Goal: Complete application form

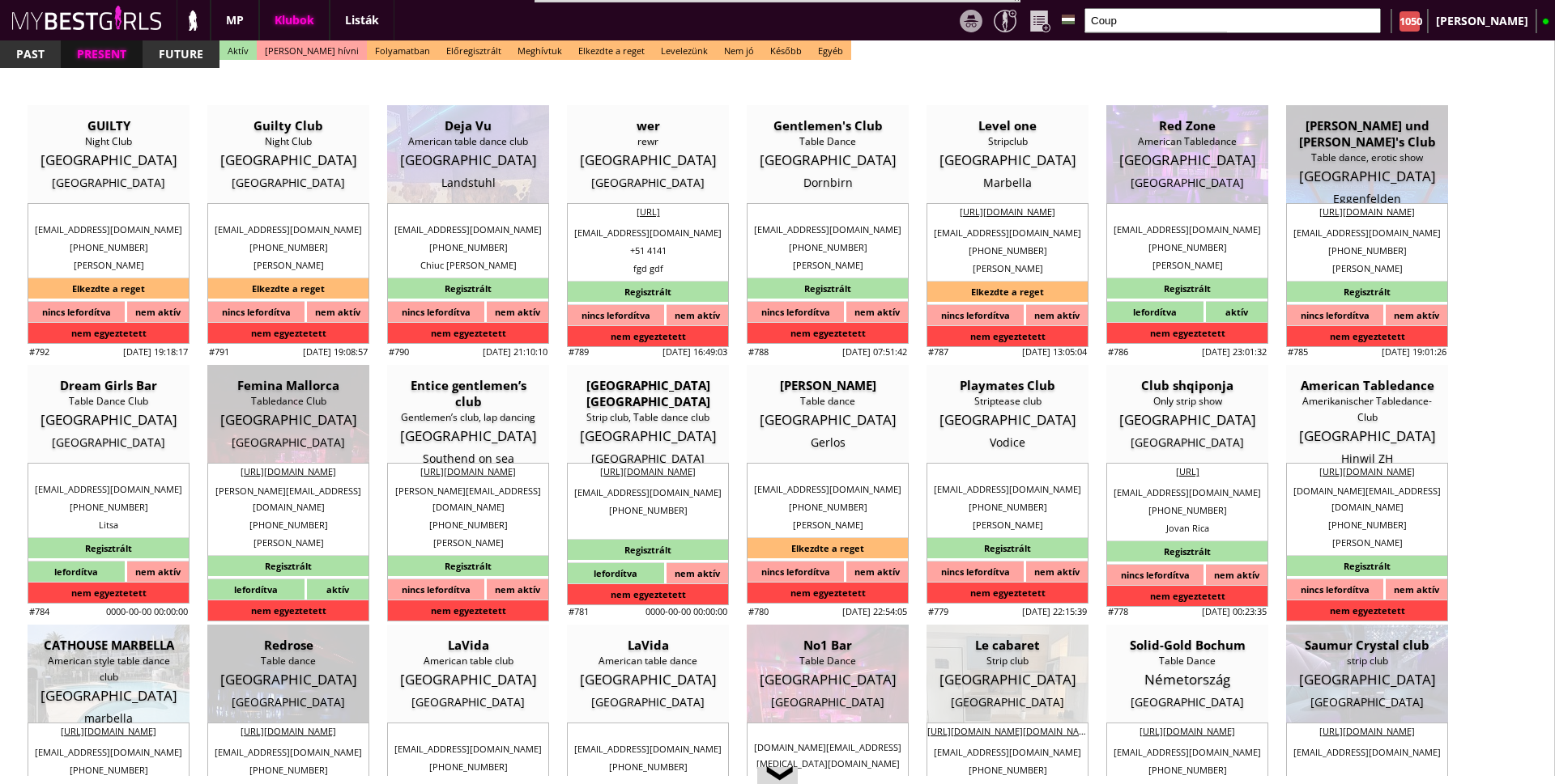
select select "reg"
select select "months"
select select "0"
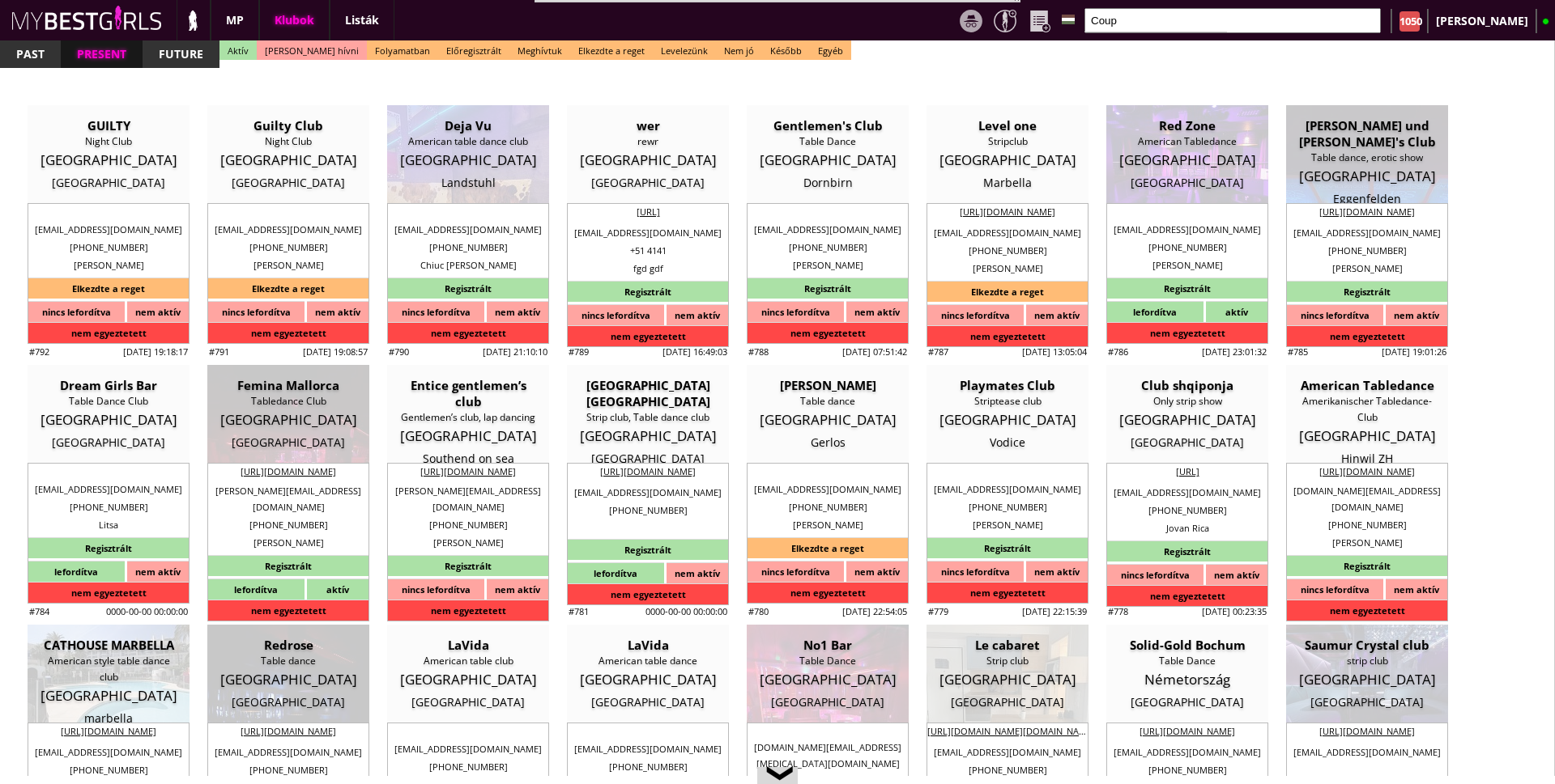
select select "0"
select select "last day"
click at [1223, 20] on input "Coup" at bounding box center [1232, 21] width 296 height 25
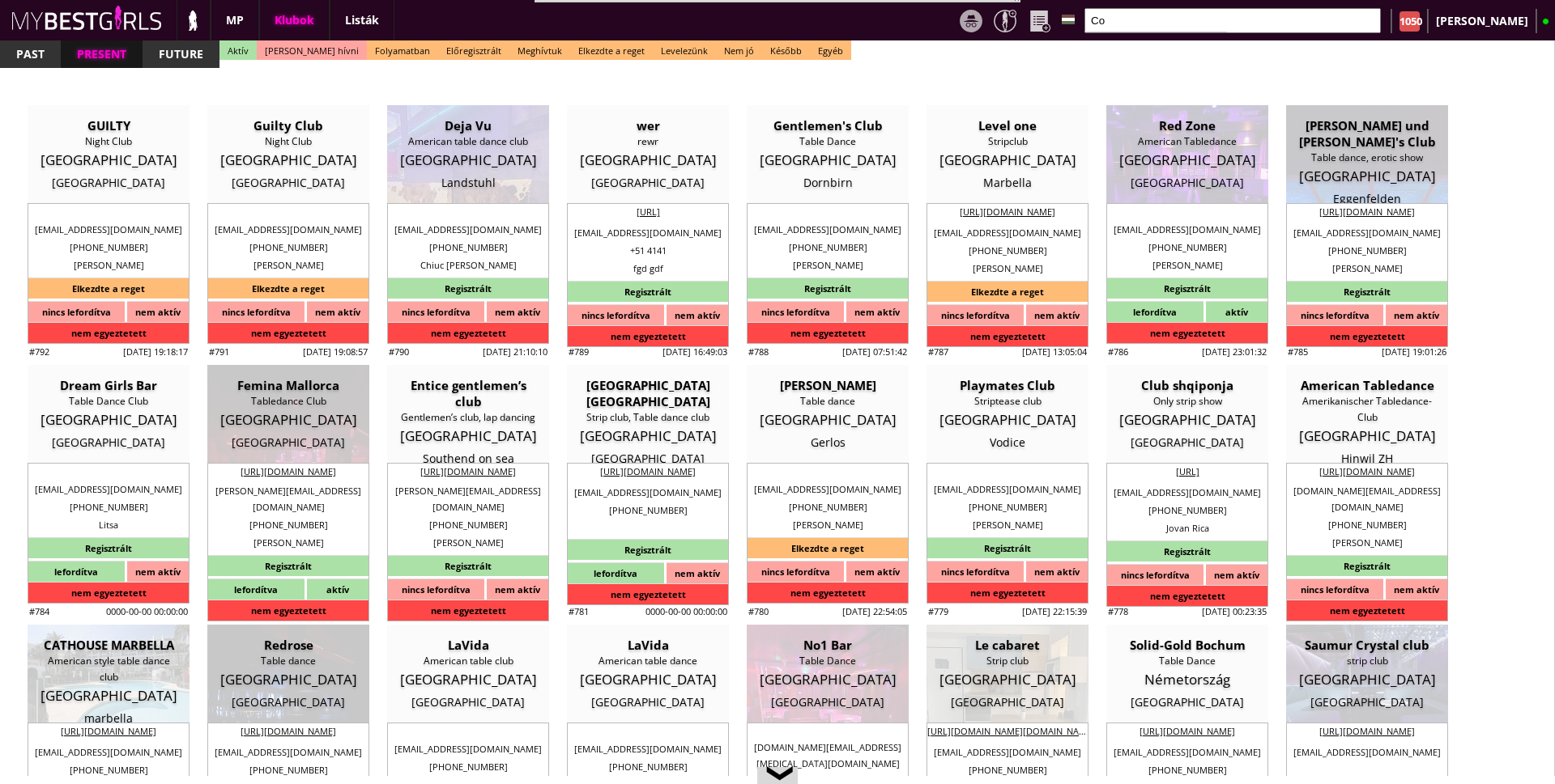
type input "C"
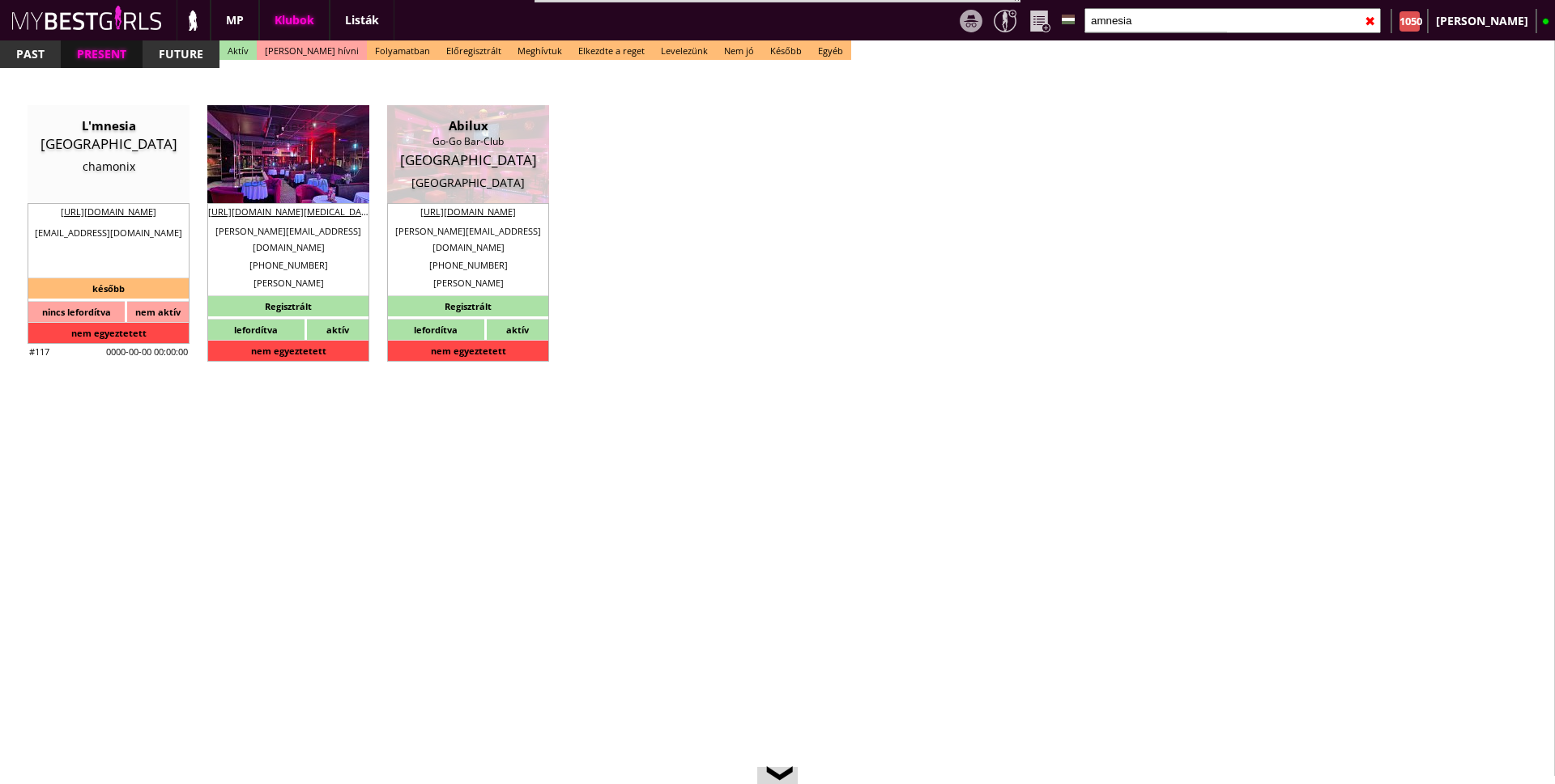
type input "amnesia"
click at [300, 170] on div "[MEDICAL_DATA][GEOGRAPHIC_DATA] [GEOGRAPHIC_DATA] [GEOGRAPHIC_DATA]" at bounding box center [289, 154] width 138 height 74
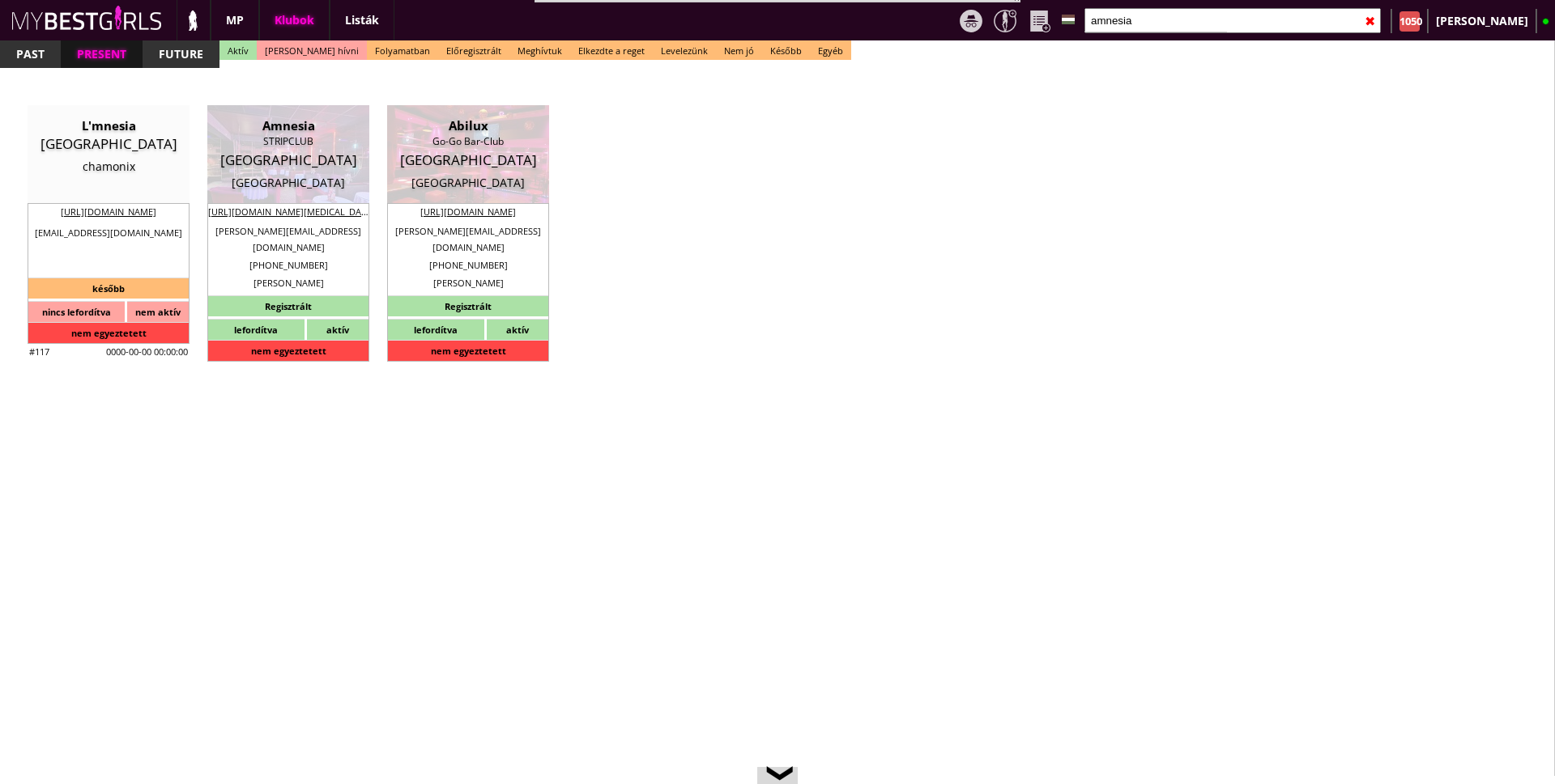
type input "[GEOGRAPHIC_DATA]"
checkbox input "false"
type textarea "5521.63.62. LORE ipsumdolor sit Ame Consecte adip EL 6238675170 3561 Seddoeius …"
type input "15.00"
type input "EUR"
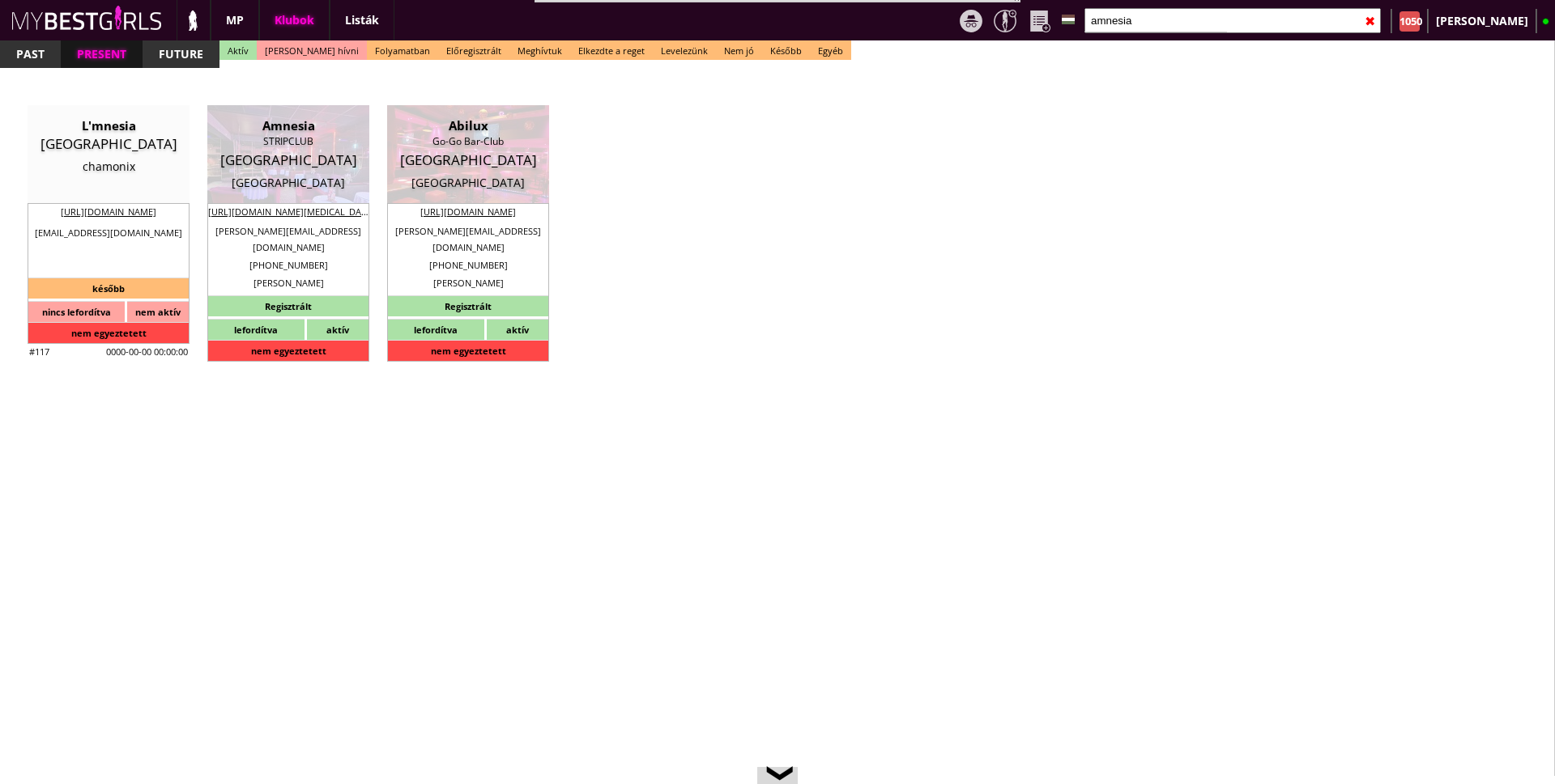
type input "Amnesia"
type input "STRIPCLUB"
type input "2018"
type input "[STREET_ADDRESS]"
type input "32"
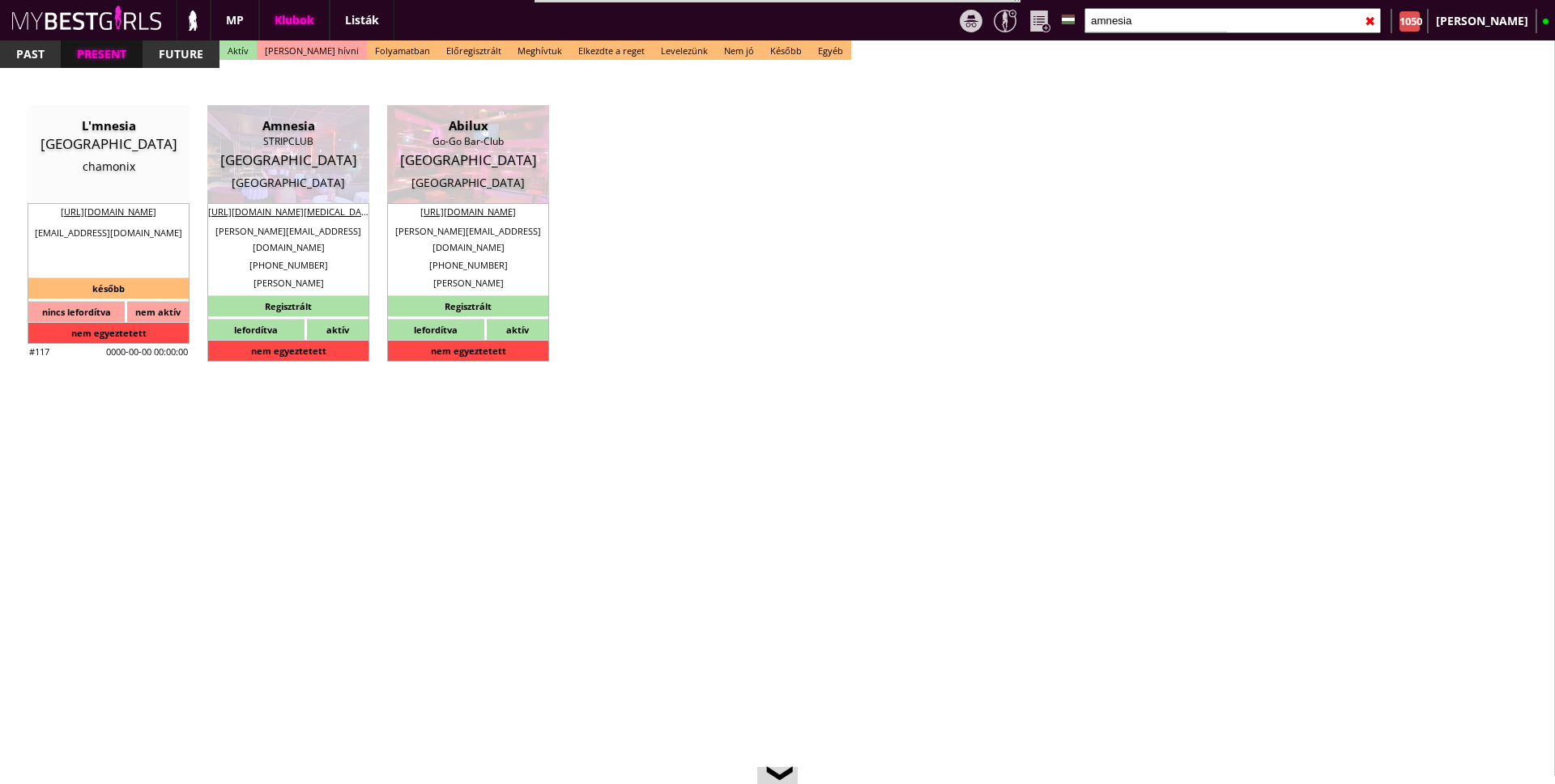
type input "476823633"
type input "[PHONE_NUMBER]"
type input "[PERSON_NAME][EMAIL_ADDRESS][DOMAIN_NAME]"
type input "[URL][DOMAIN_NAME][MEDICAL_DATA]"
type textarea "[PERSON_NAME] BV BE0762627856 2018 [STREET_ADDRESS]"
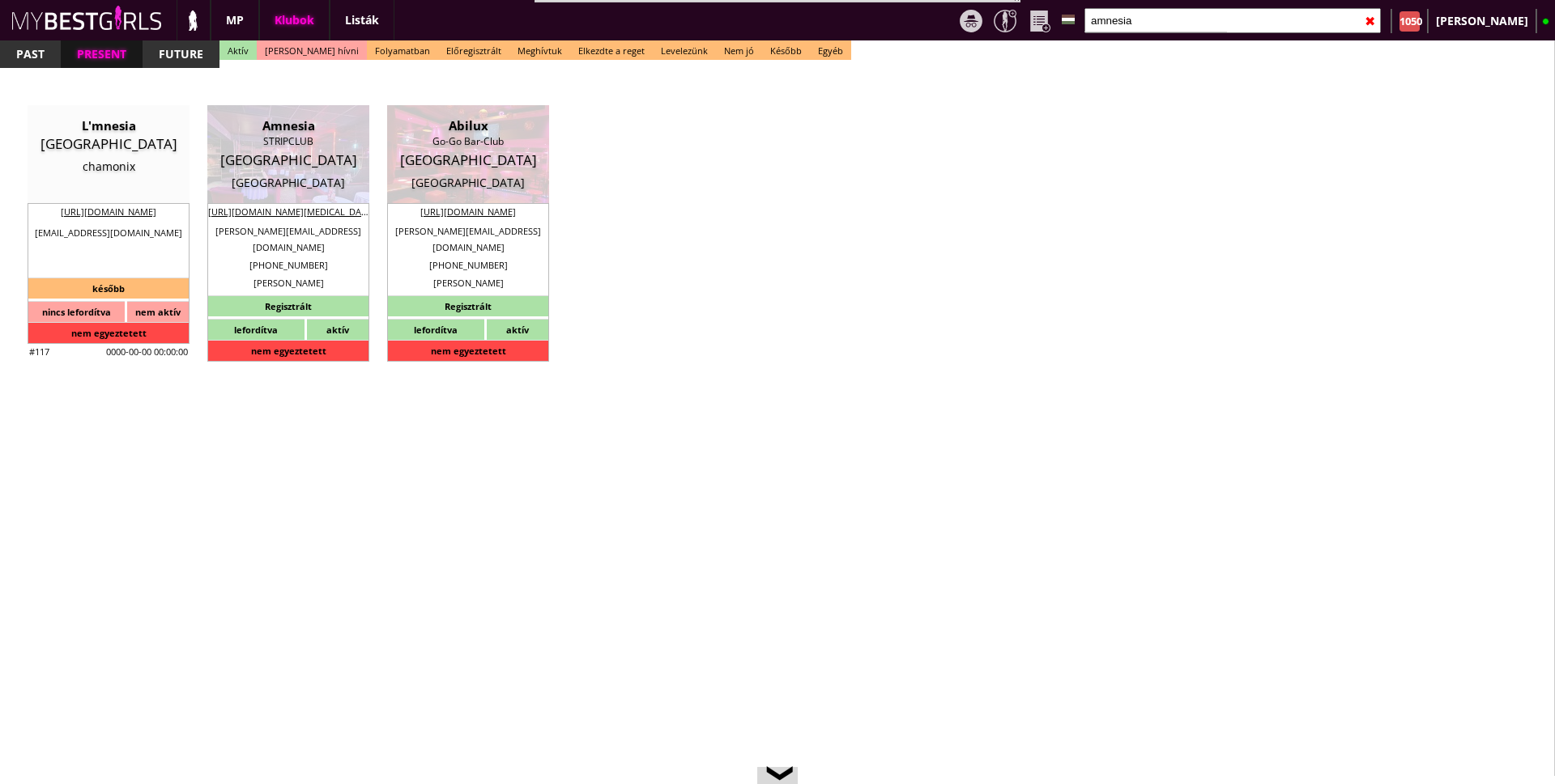
type input "[PERSON_NAME] BV"
type input "BE0762627856"
type input "2018"
type input "[GEOGRAPHIC_DATA]"
type input "Statiestraat 24"
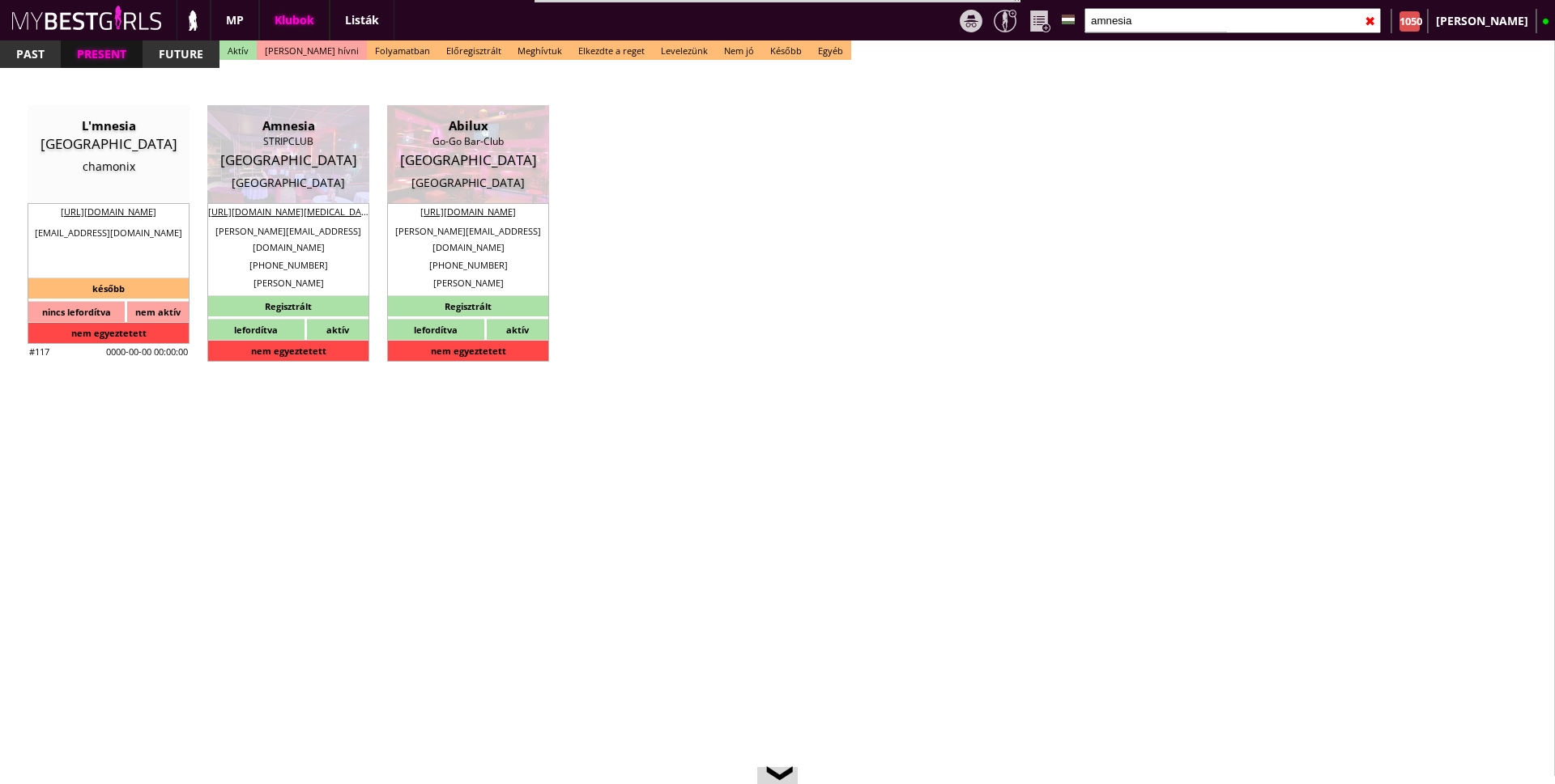
type input "[PERSON_NAME]"
type input "Doggen"
type input "32"
type input "476823633"
type input "[PERSON_NAME][EMAIL_ADDRESS][DOMAIN_NAME]"
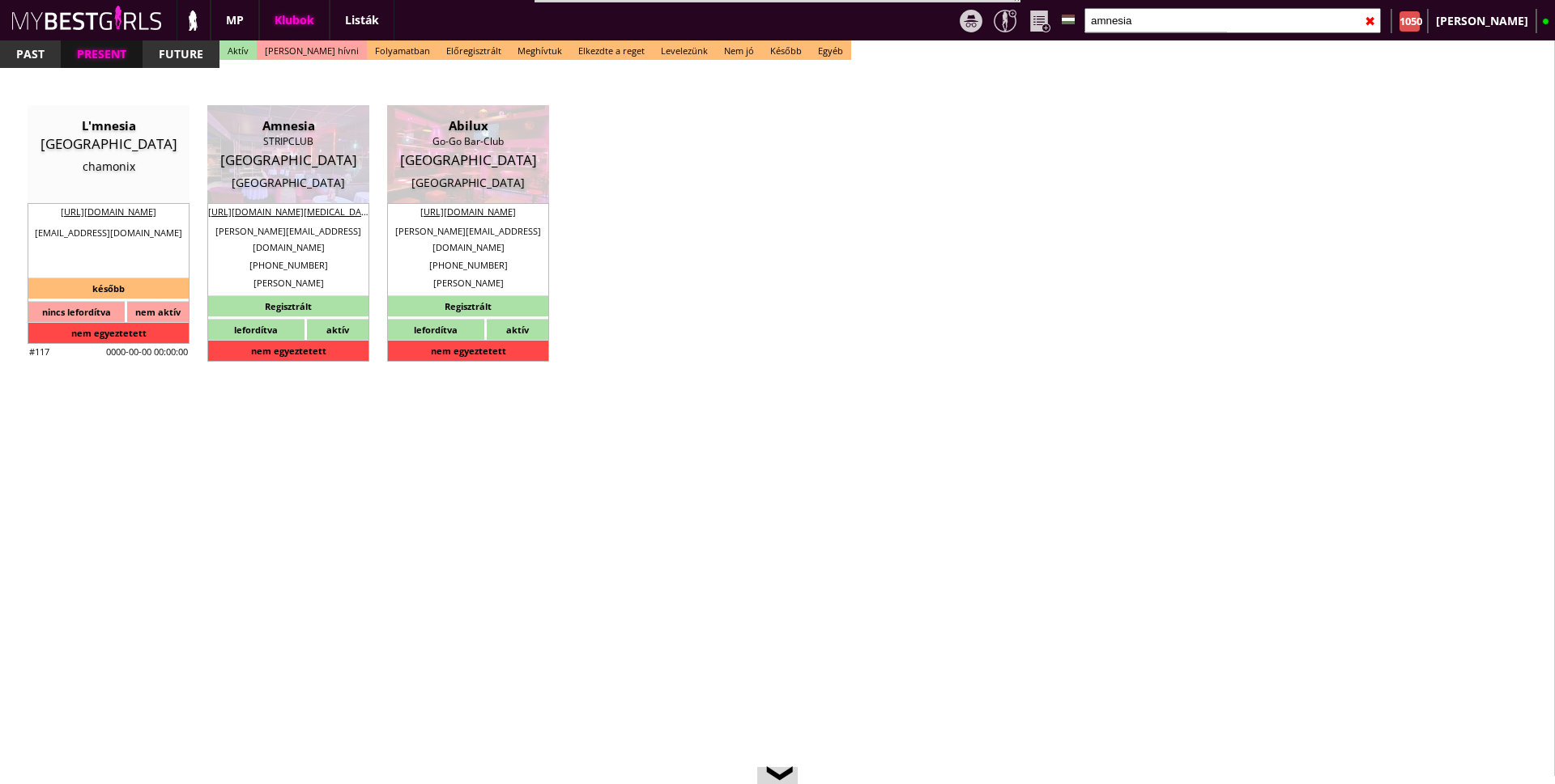
type input "6-8"
type input "3"
select select "weeks"
type input "2"
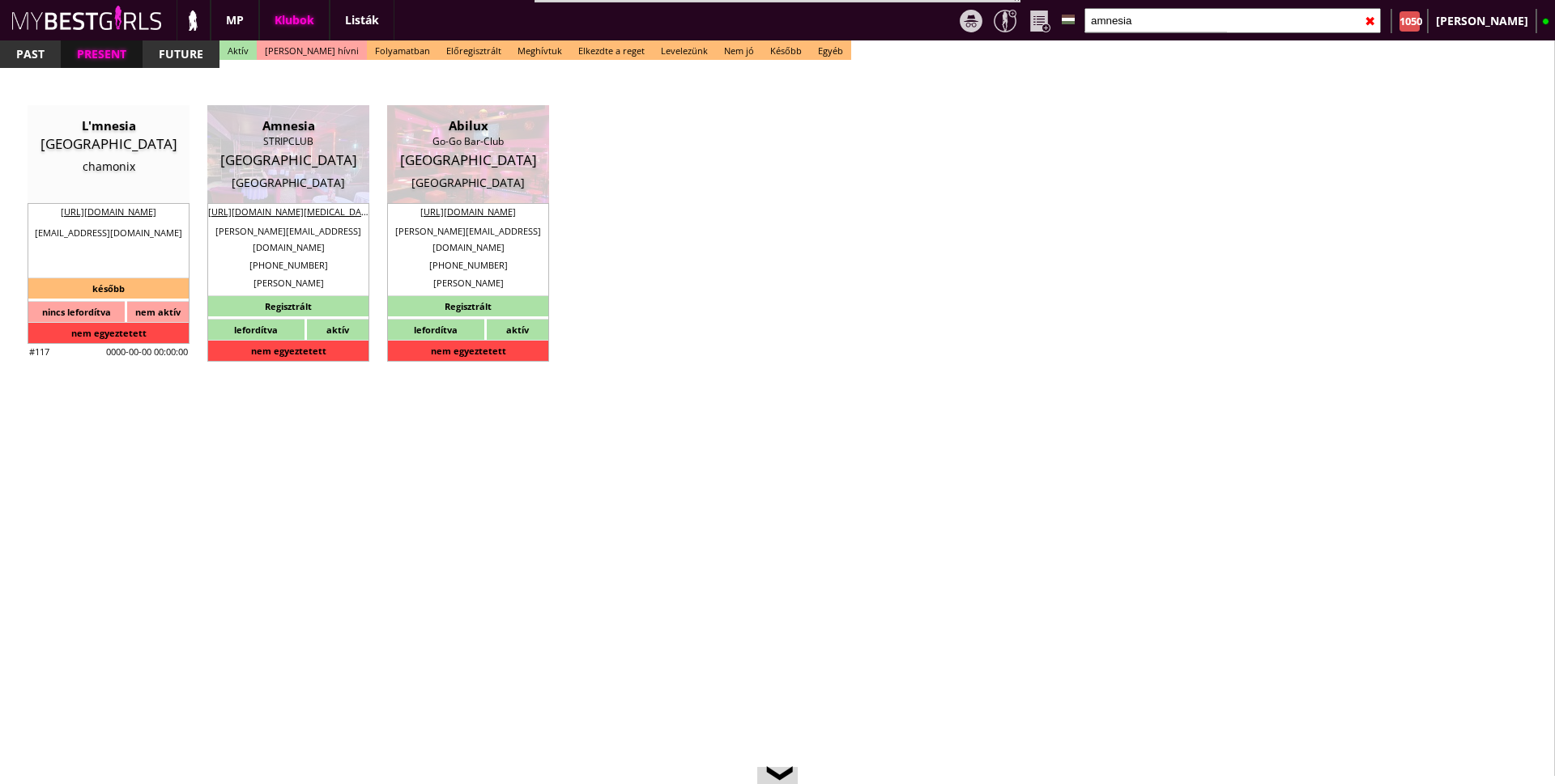
select select "weeks"
select select "1"
select select "flat"
type input "6.00"
type input "3"
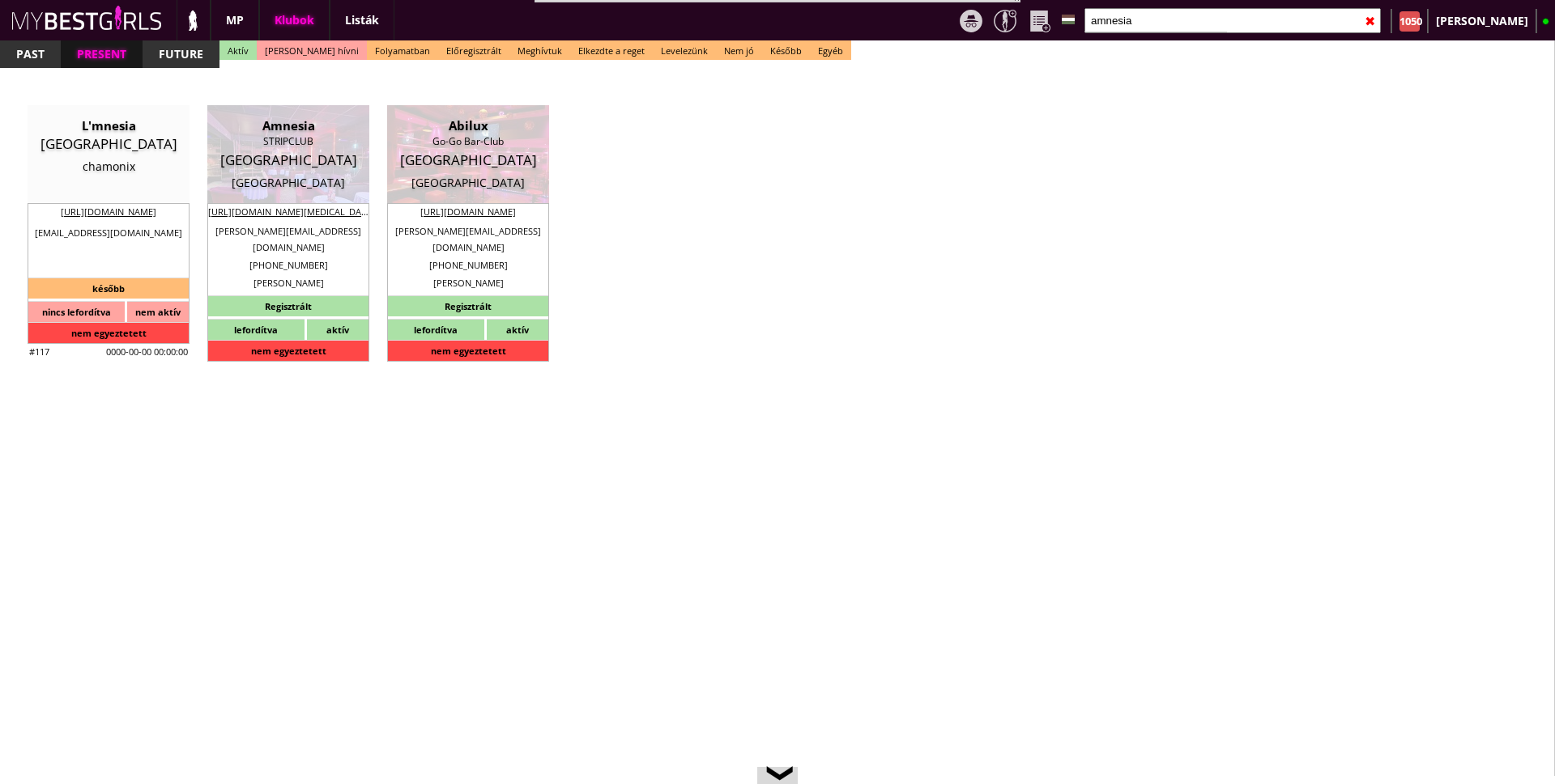
checkbox input "true"
checkbox input "false"
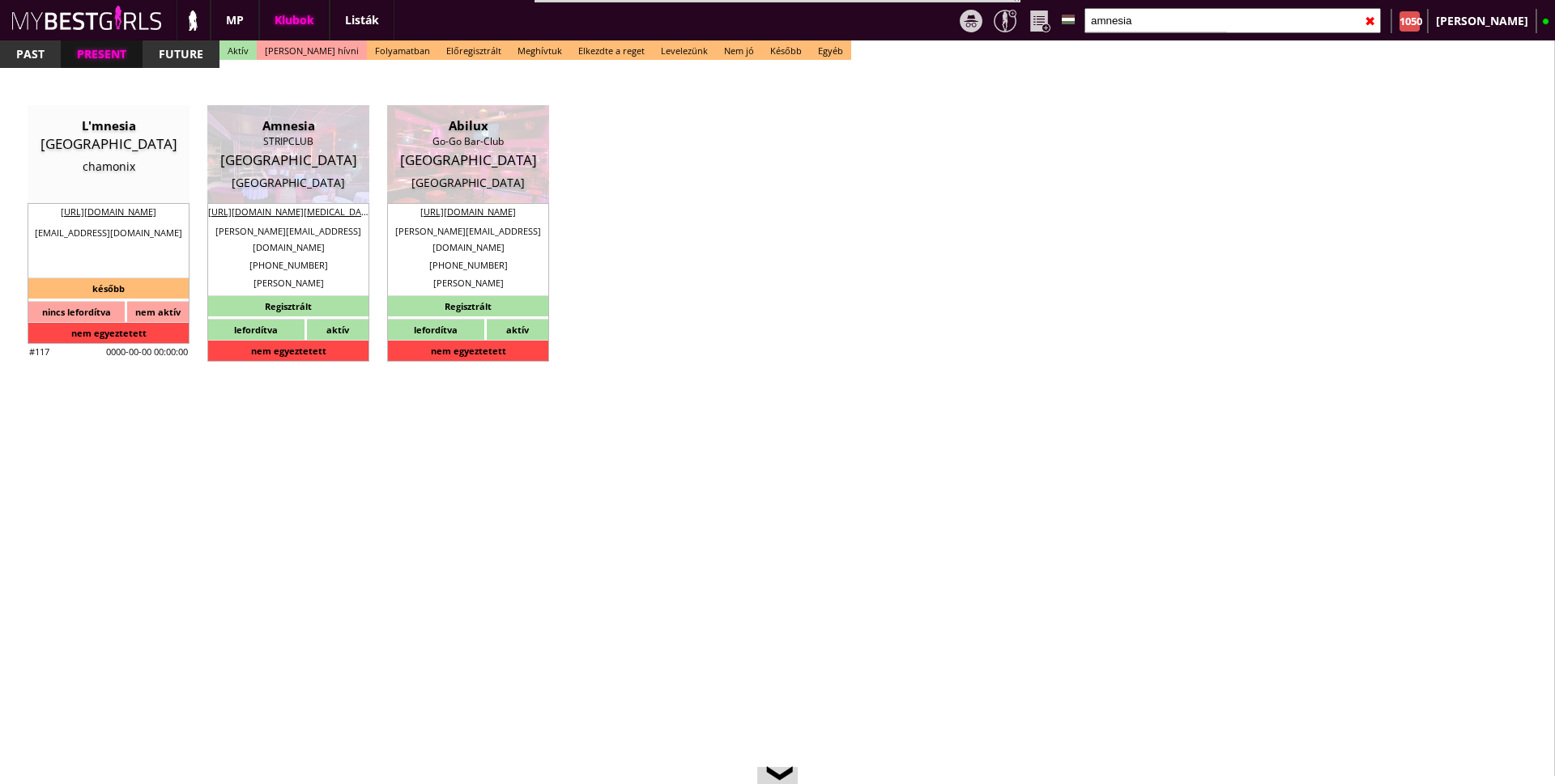
checkbox input "false"
checkbox input "true"
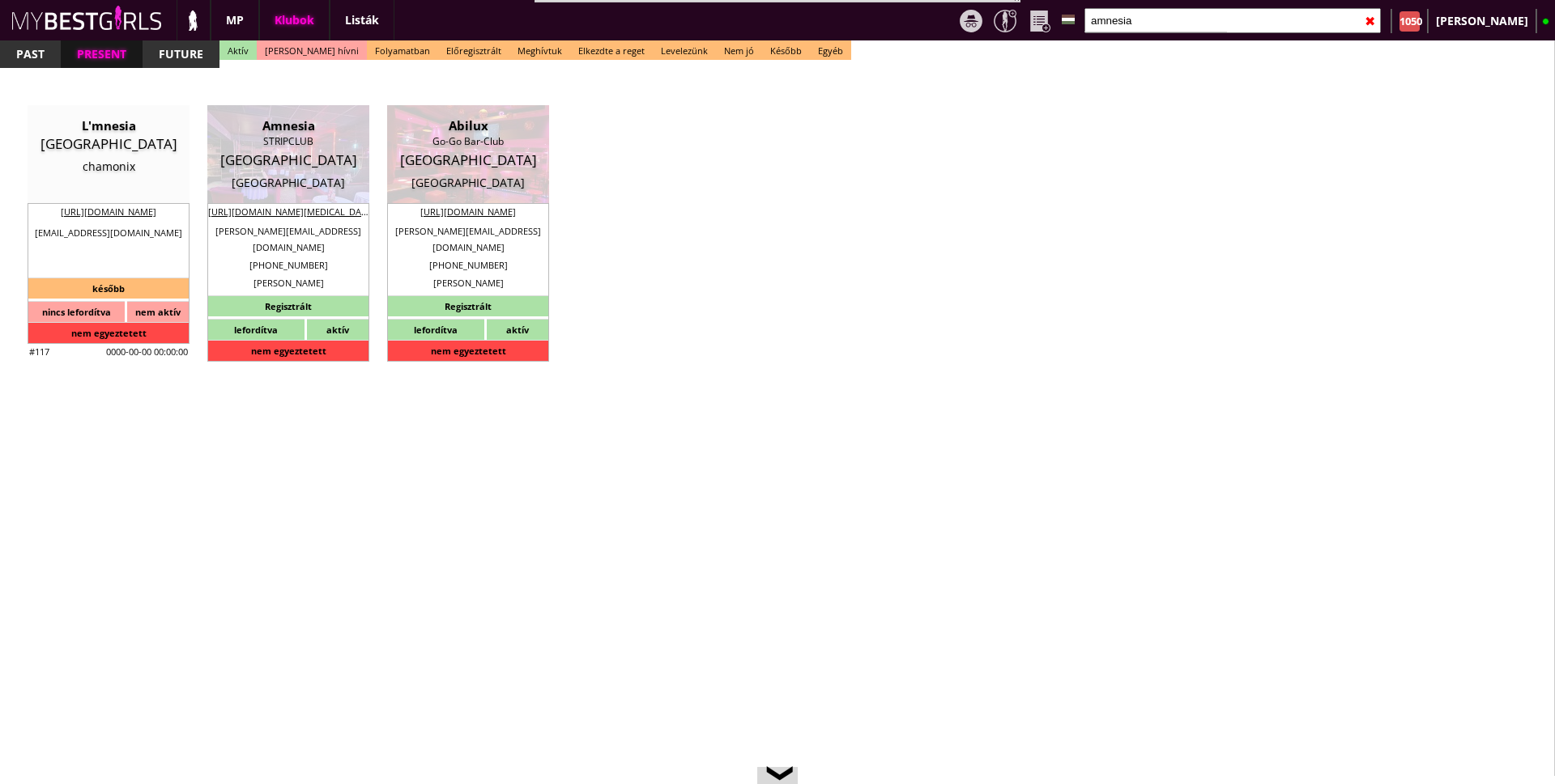
checkbox input "true"
type input "6"
checkbox input "true"
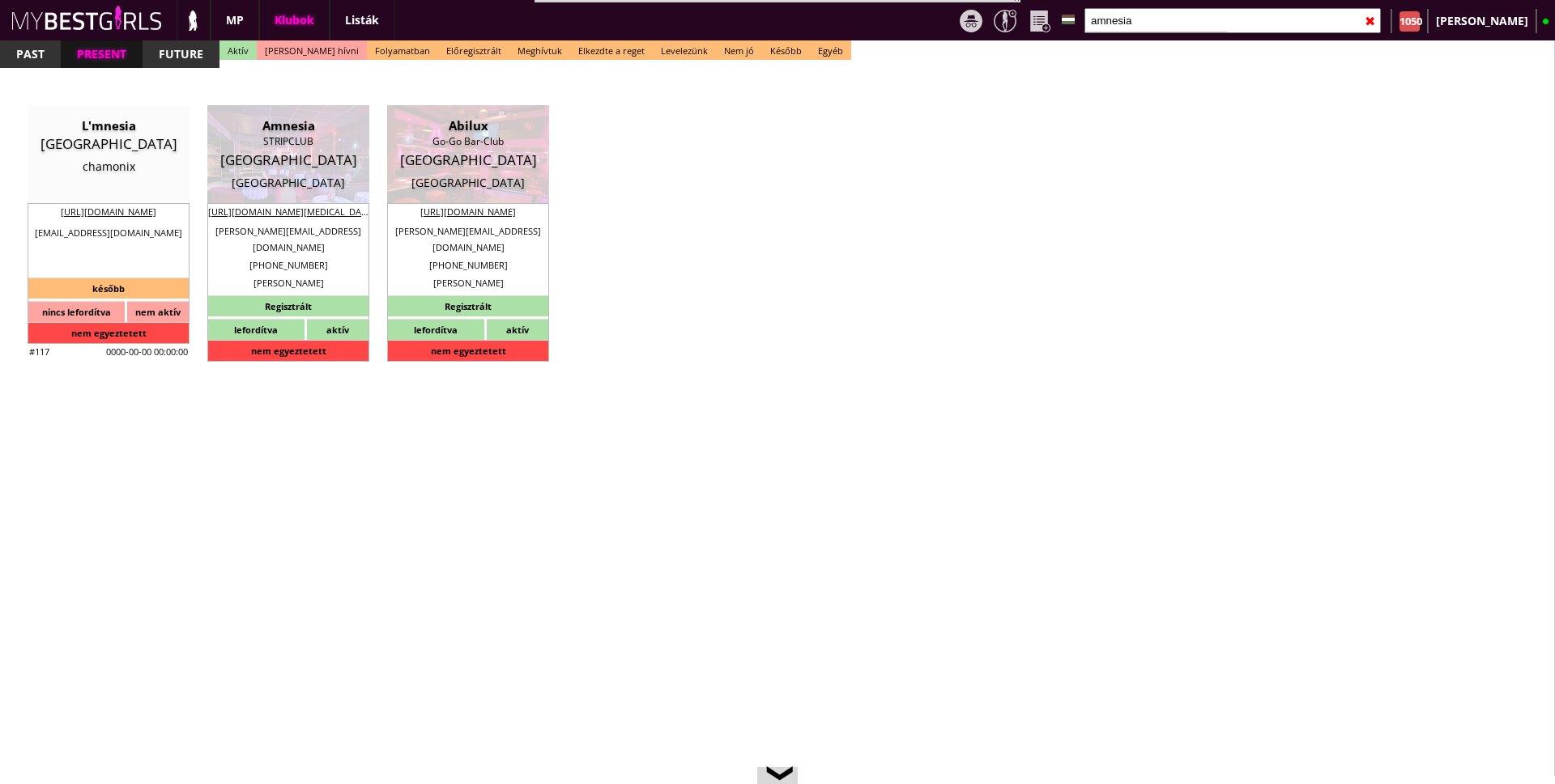
checkbox input "true"
type input "7"
type input "2"
type input "800"
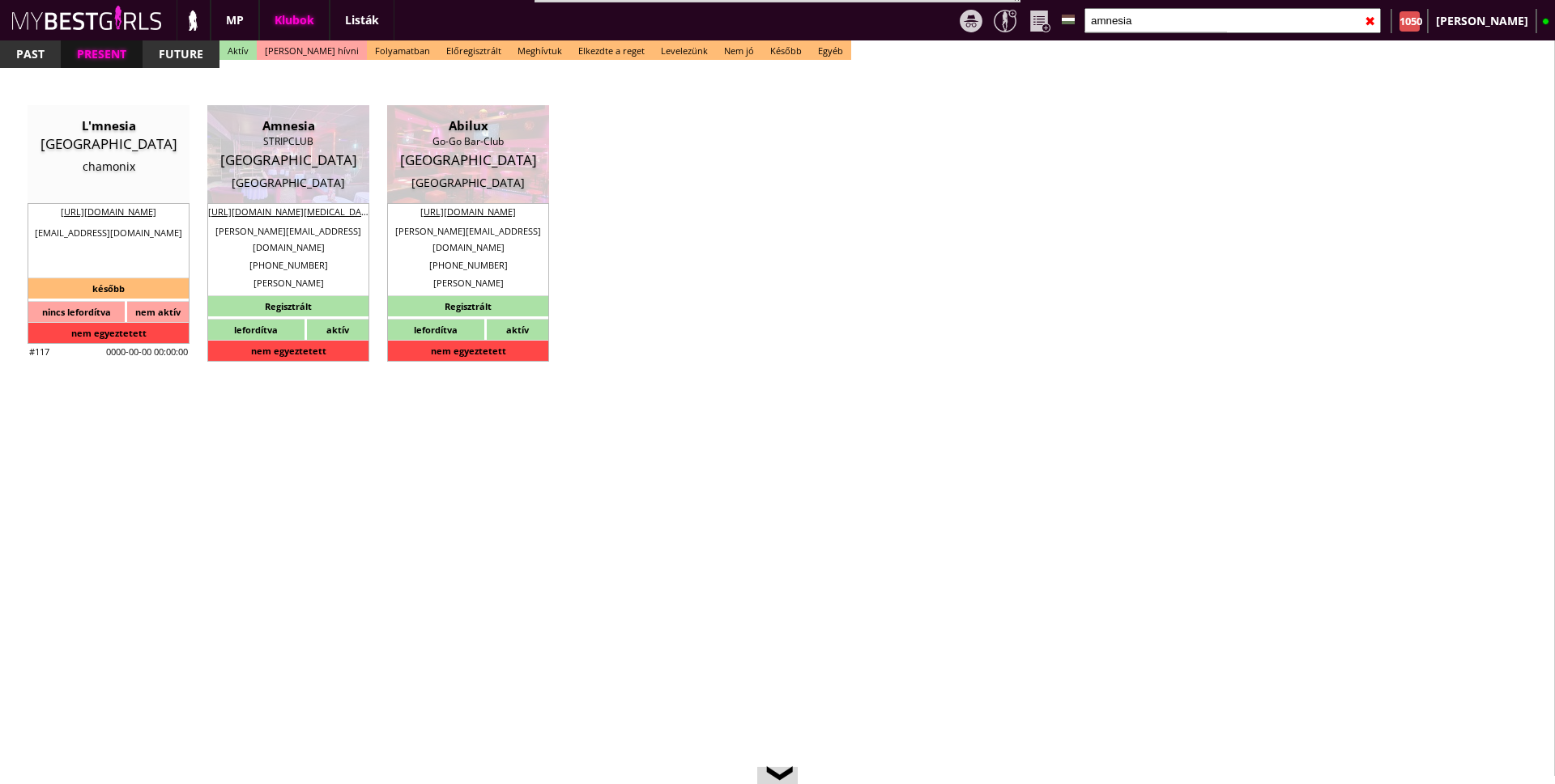
type input "70.00"
type input "0.00"
select select "weekly"
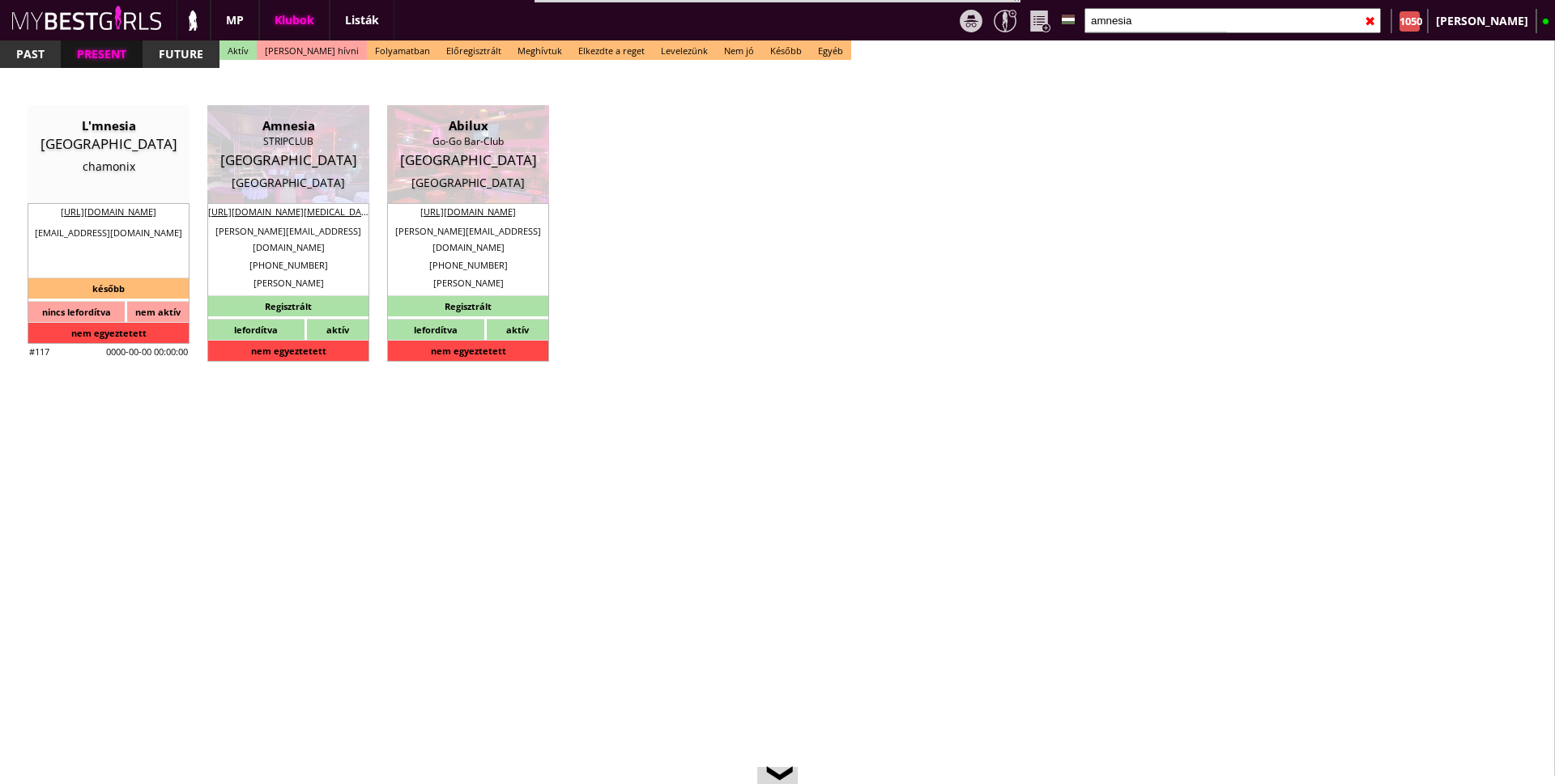
checkbox input "true"
type input "100%"
type input "Tips you get in the costumers area or on the stage"
checkbox input "true"
type input "100"
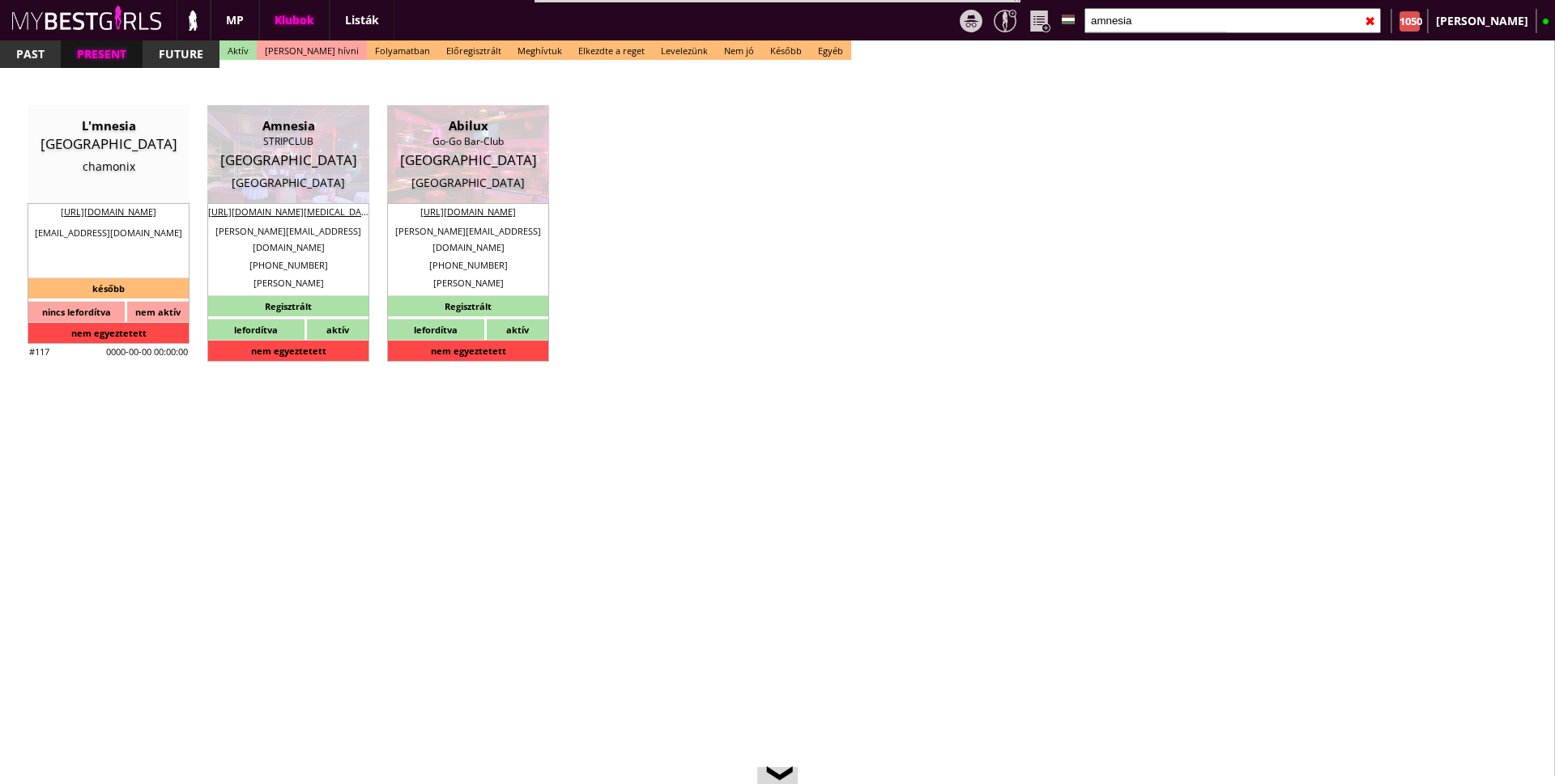
type input "40"
checkbox input "true"
type input "50"
type input "20"
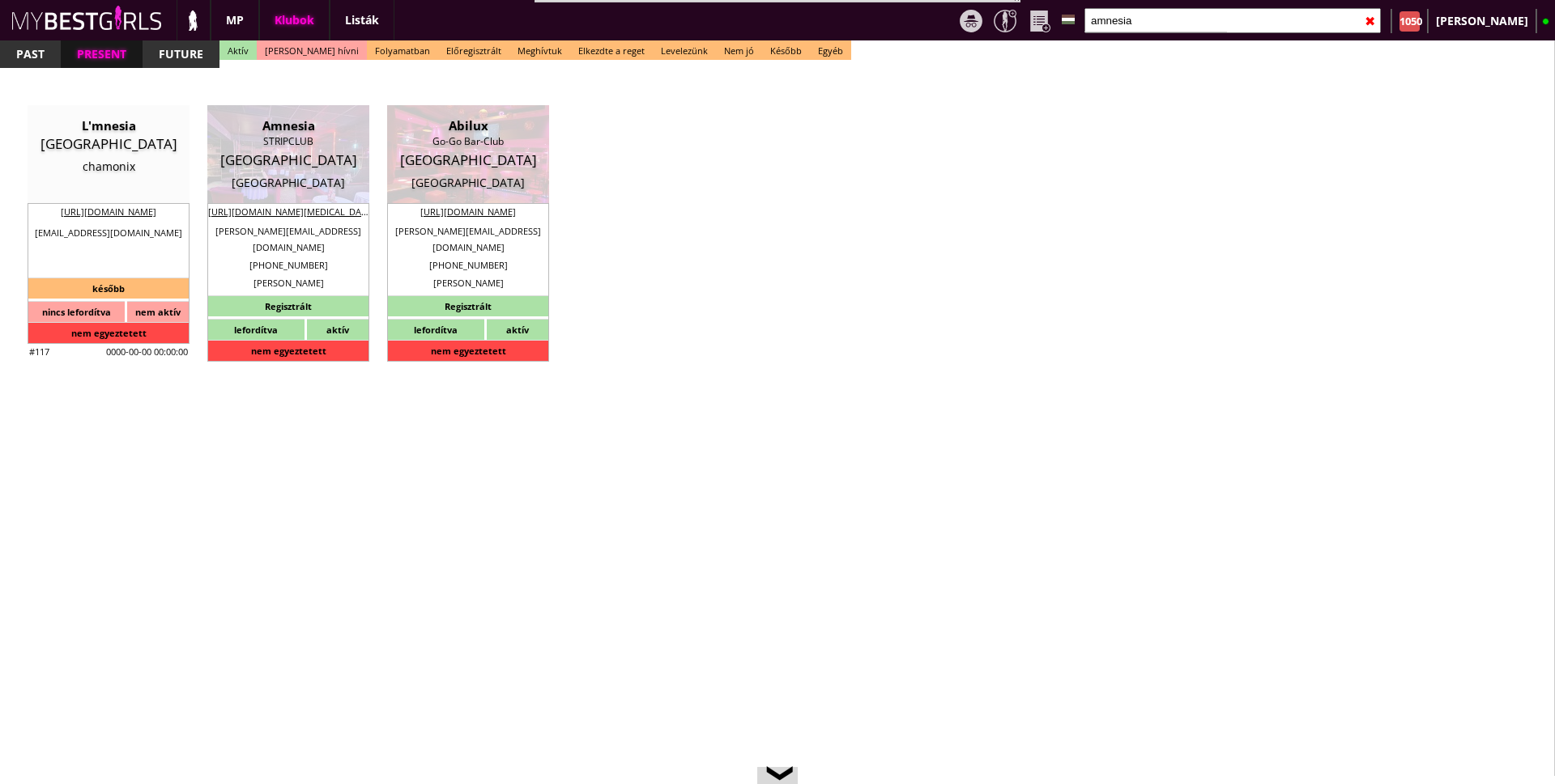
checkbox input "true"
type input "200"
type input "2500"
type input "20"
select select "[PERSON_NAME][EMAIL_ADDRESS][DOMAIN_NAME]"
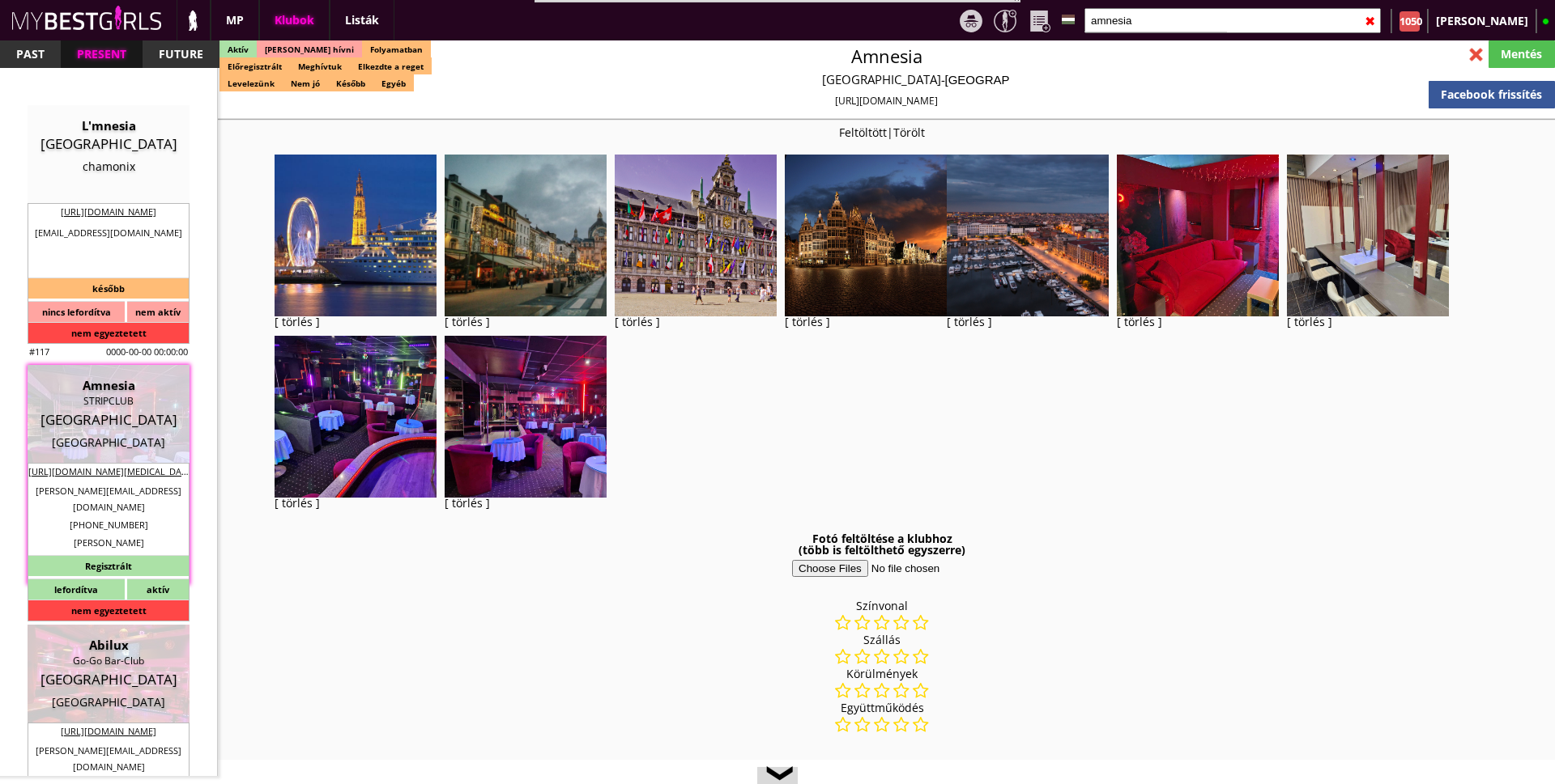
checkbox input "true"
type input "Táncosmunka [GEOGRAPHIC_DATA]"
type input "Belgium - 70 EUR fix /nap"
type input "Stage dance, private dance, italkonzumálás"
type textarea "Loremip: Dolorsi Amet cons: Adipiscin Elit sedd: Eiusm tempo, incidid utlab, et…"
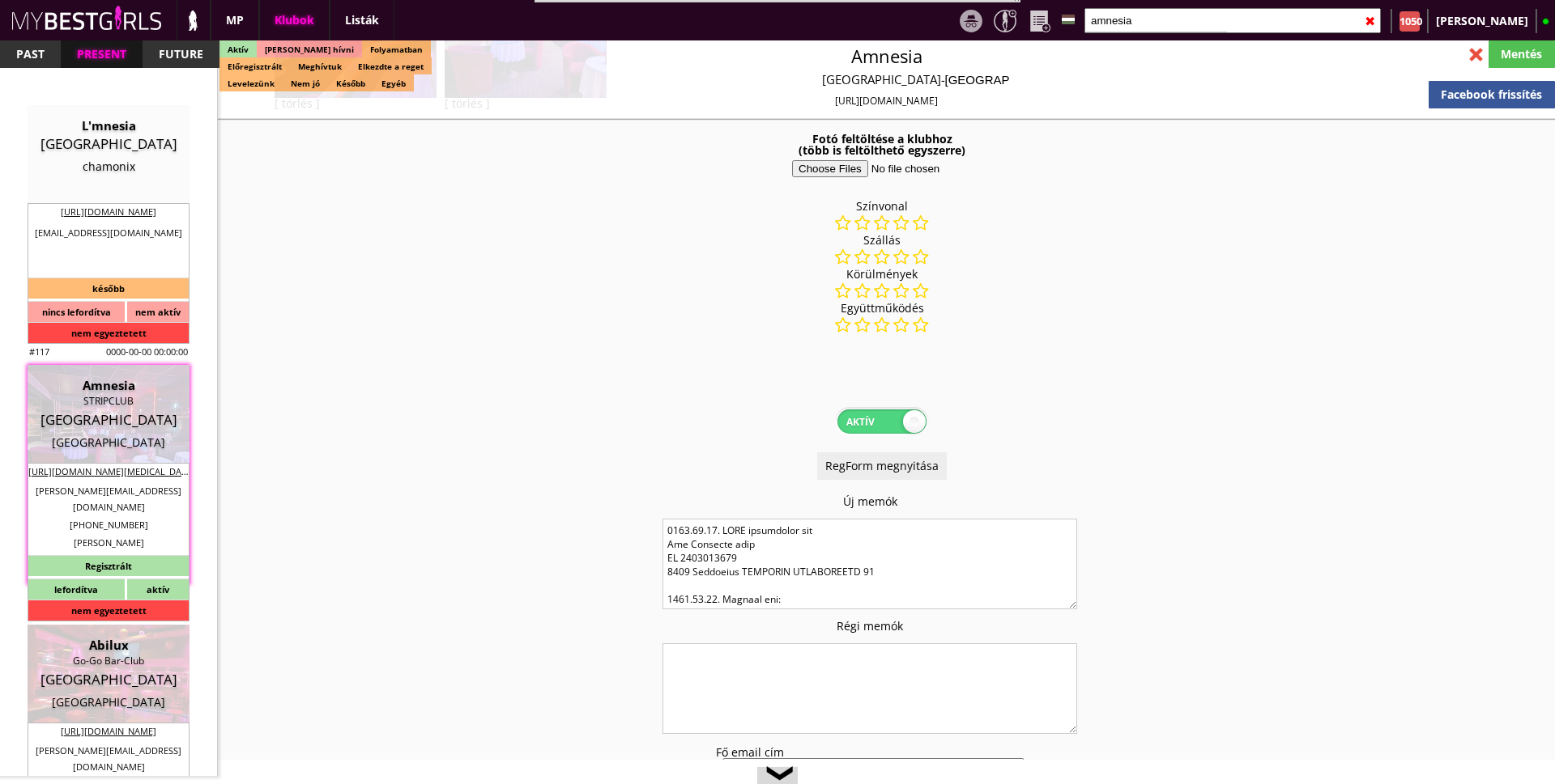
scroll to position [647, 0]
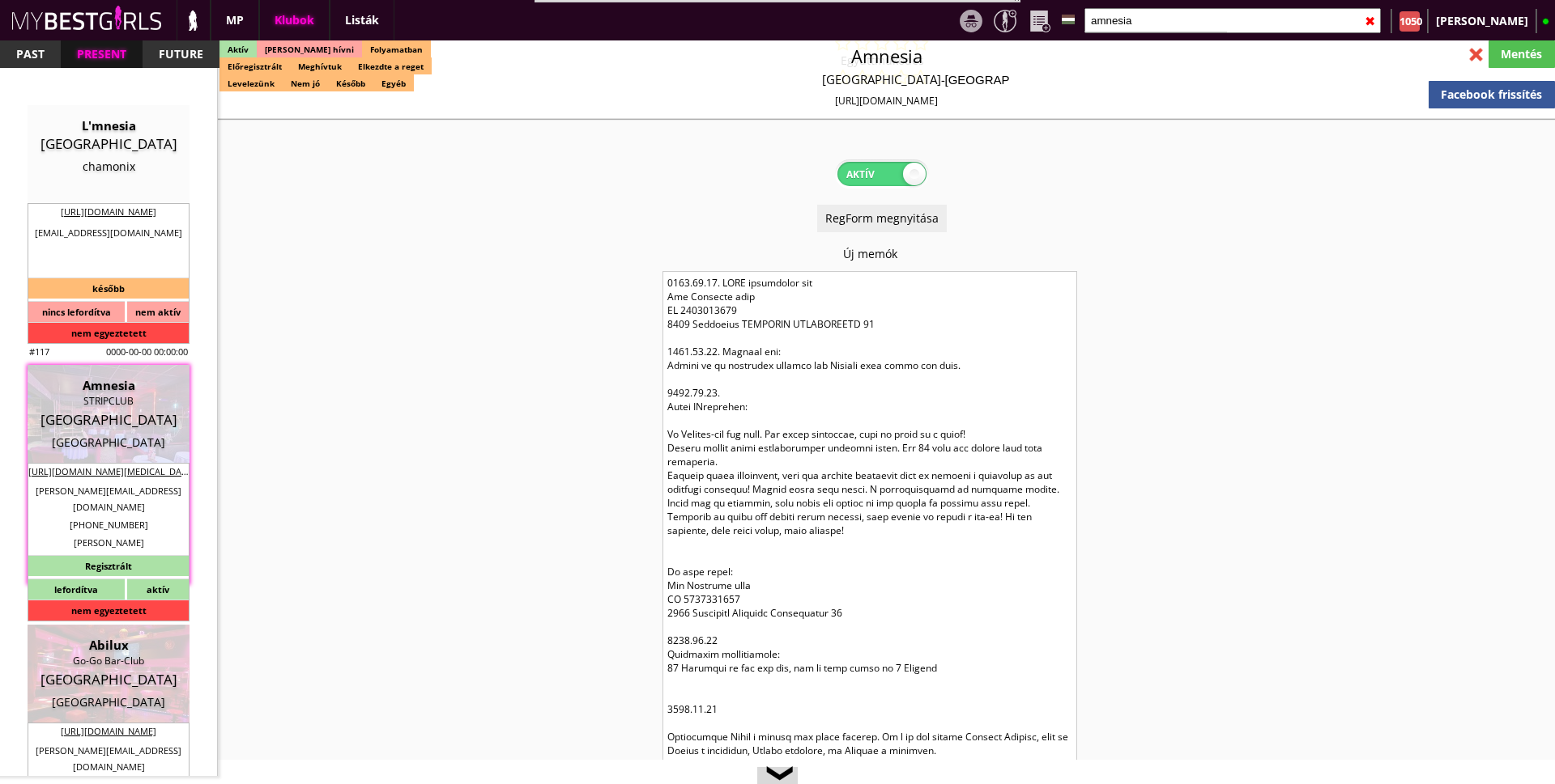
drag, startPoint x: 1073, startPoint y: 356, endPoint x: 1102, endPoint y: 816, distance: 460.9
click at [1102, 783] on html "Bestof képek letöltése Összes kép letöltése RESET MENTÉS updatezve bemutatás ta…" at bounding box center [778, 392] width 1555 height 784
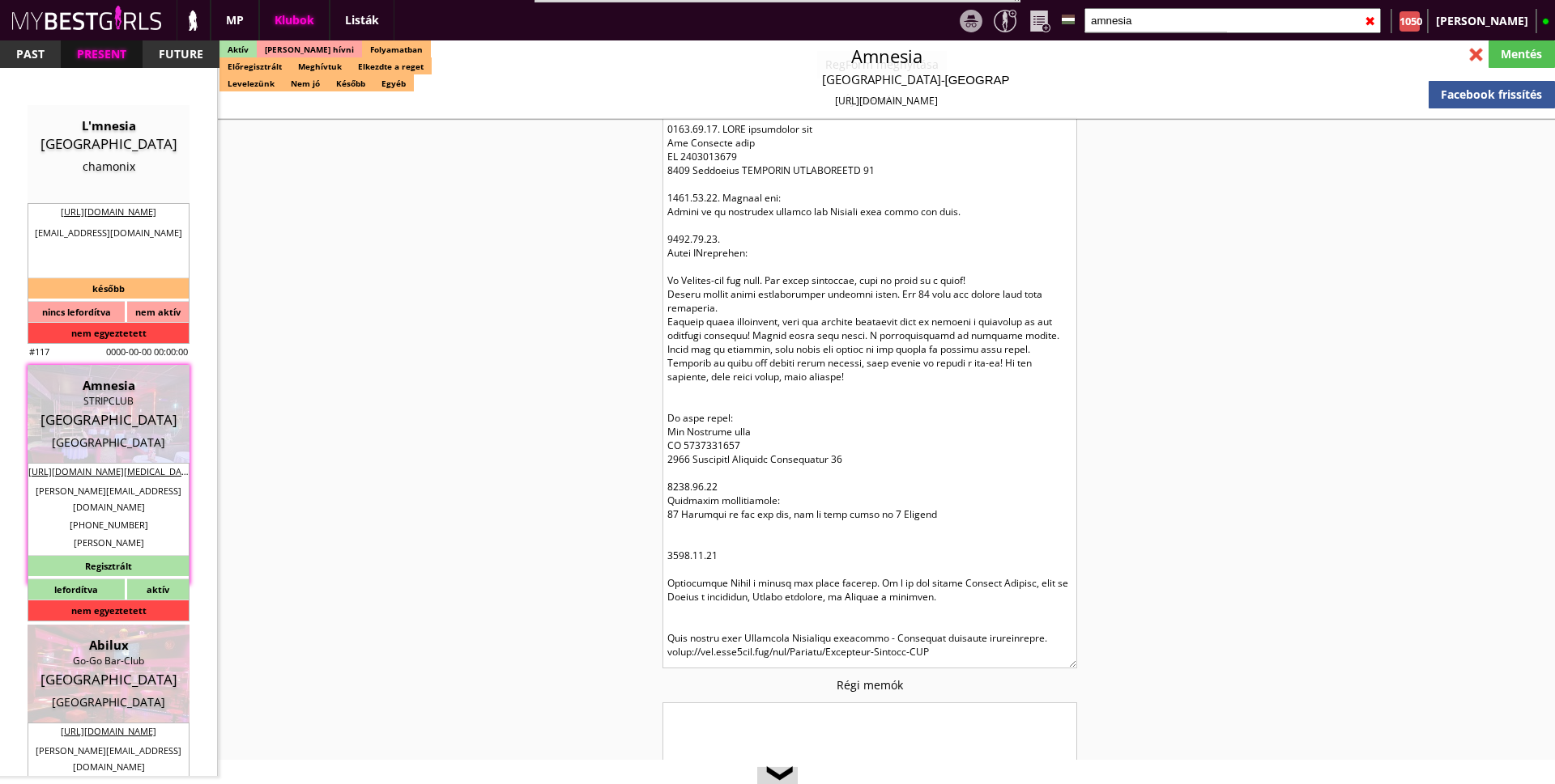
scroll to position [1133, 0]
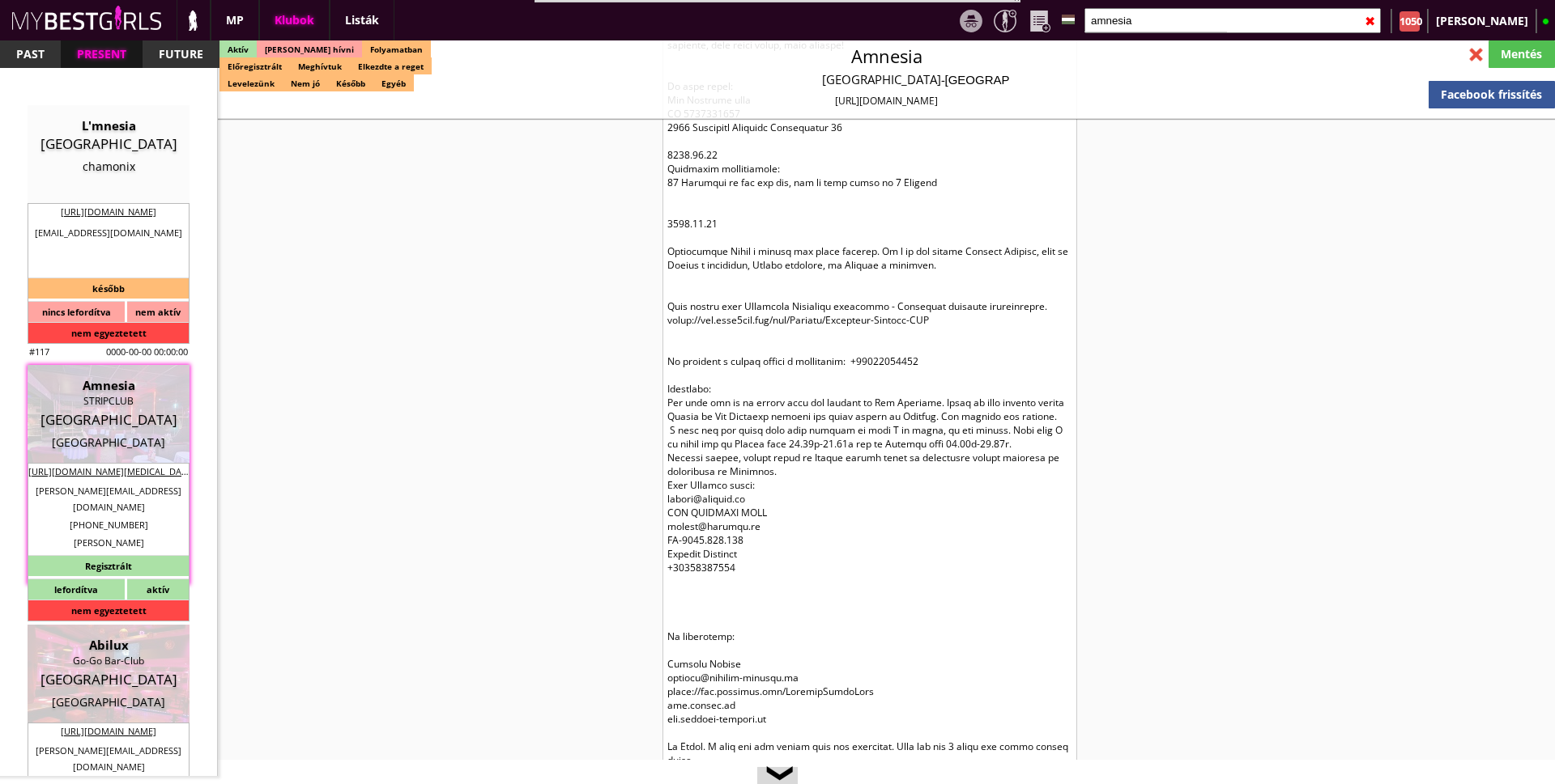
drag, startPoint x: 1074, startPoint y: 333, endPoint x: 1097, endPoint y: 789, distance: 456.6
click at [1097, 783] on html "Bestof képek letöltése Összes kép letöltése RESET MENTÉS updatezve bemutatás ta…" at bounding box center [778, 392] width 1555 height 784
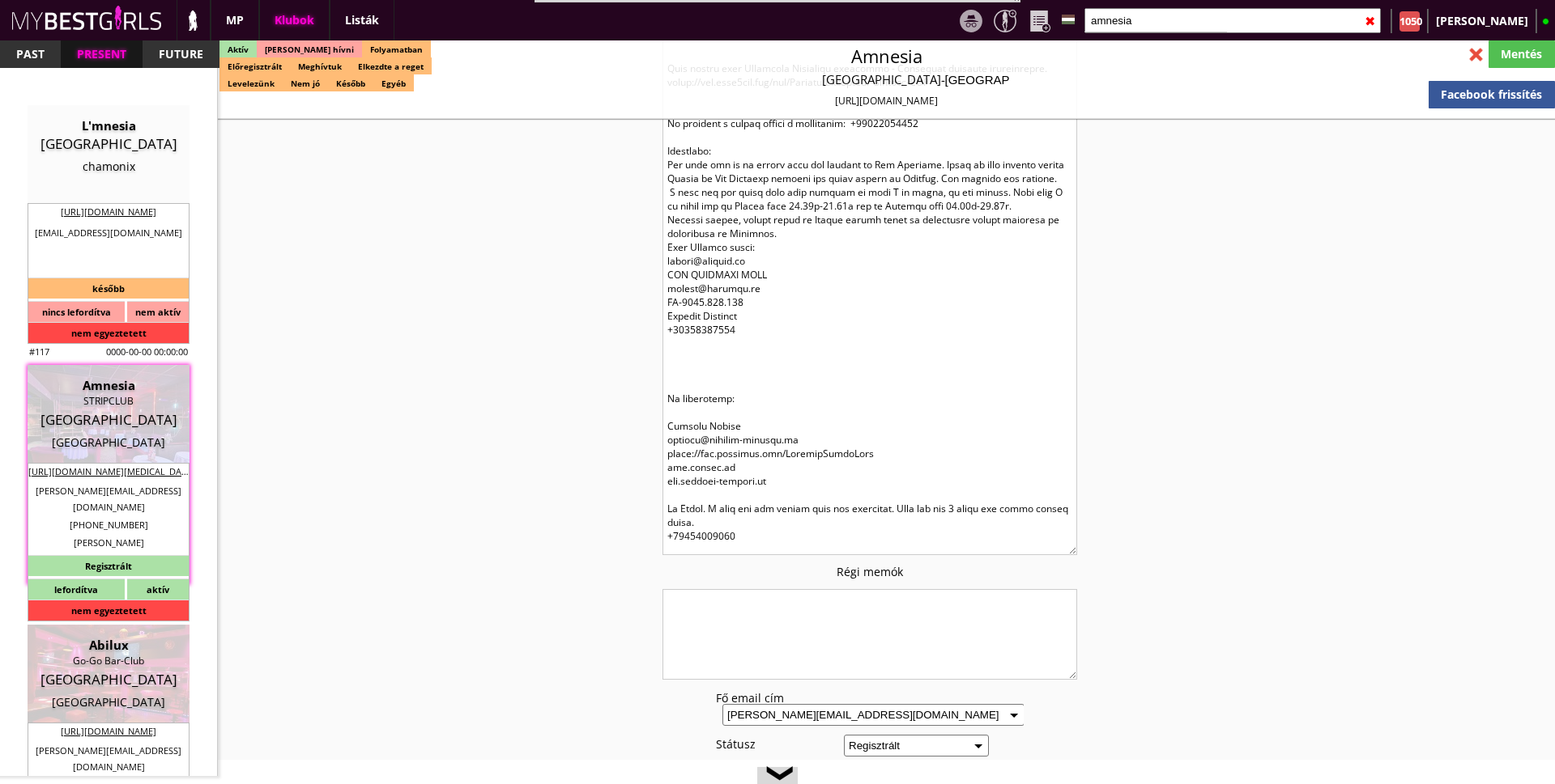
scroll to position [1537, 0]
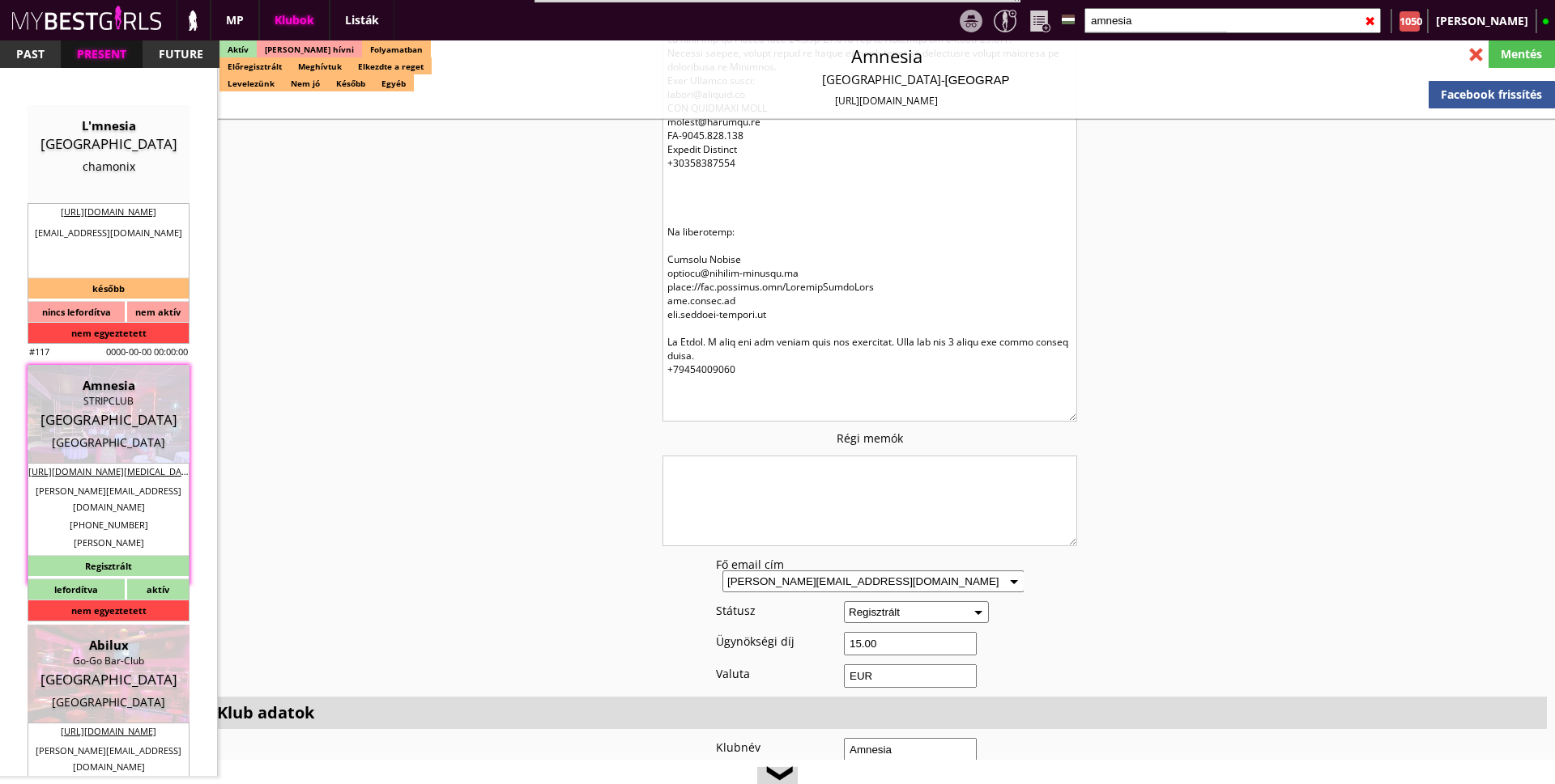
drag, startPoint x: 1065, startPoint y: 384, endPoint x: 1068, endPoint y: 417, distance: 33.1
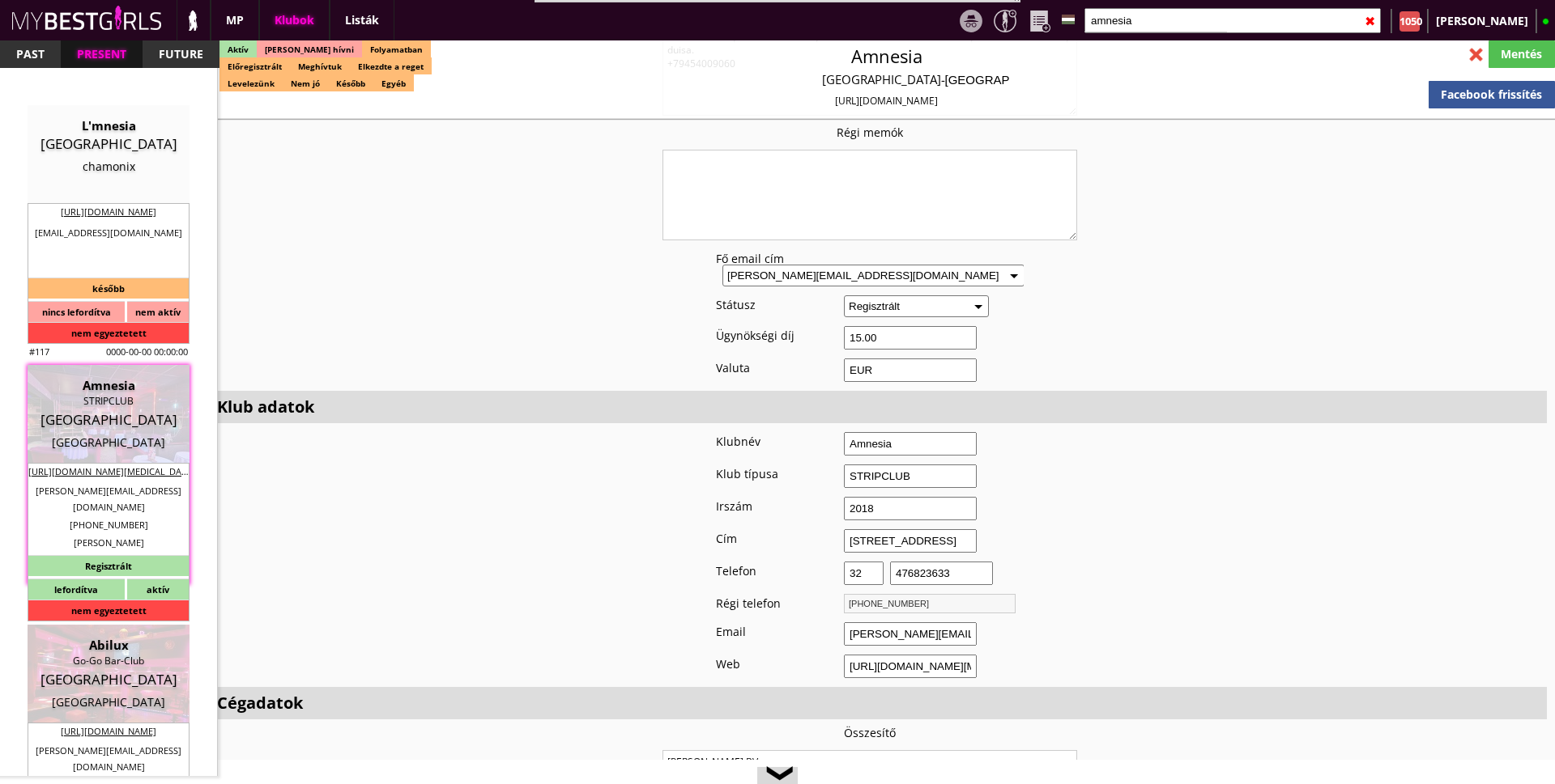
scroll to position [2104, 0]
